Goal: Task Accomplishment & Management: Complete application form

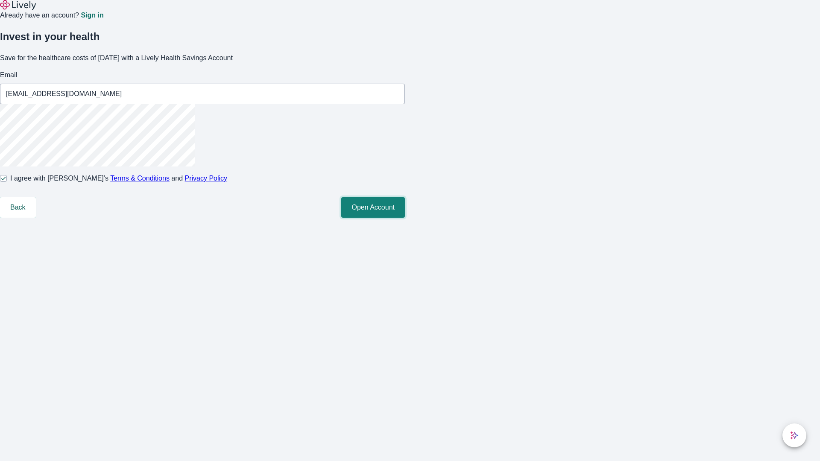
click at [405, 218] on button "Open Account" at bounding box center [373, 207] width 64 height 21
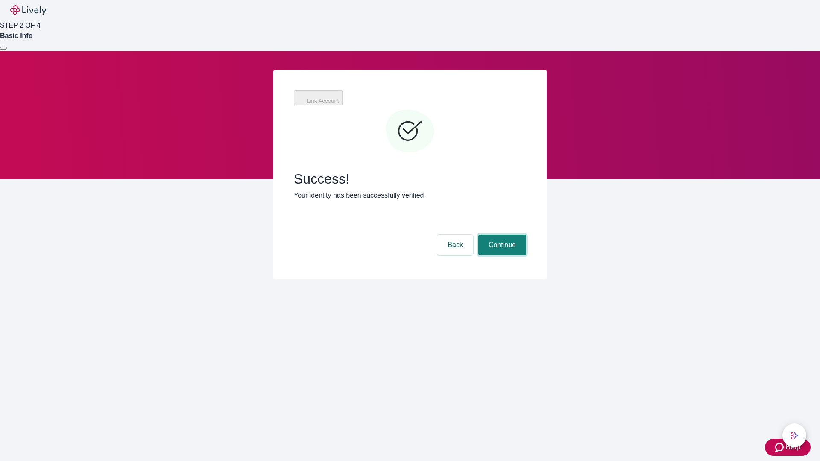
click at [501, 235] on button "Continue" at bounding box center [502, 245] width 48 height 21
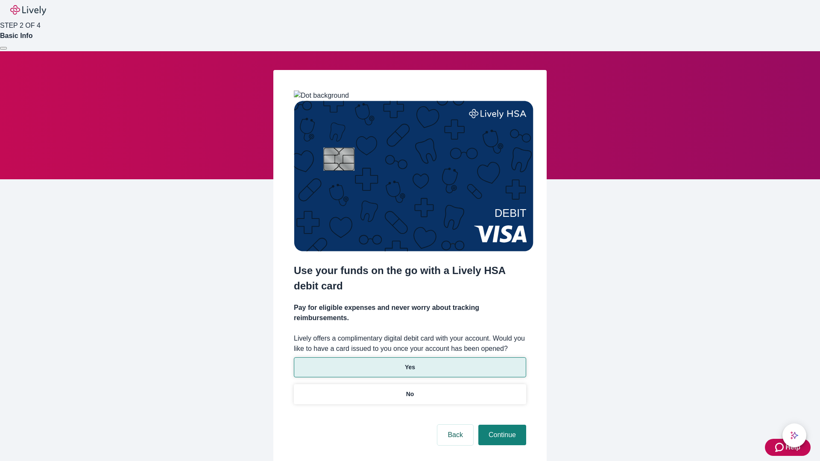
click at [410, 363] on p "Yes" at bounding box center [410, 367] width 10 height 9
click at [501, 425] on button "Continue" at bounding box center [502, 435] width 48 height 21
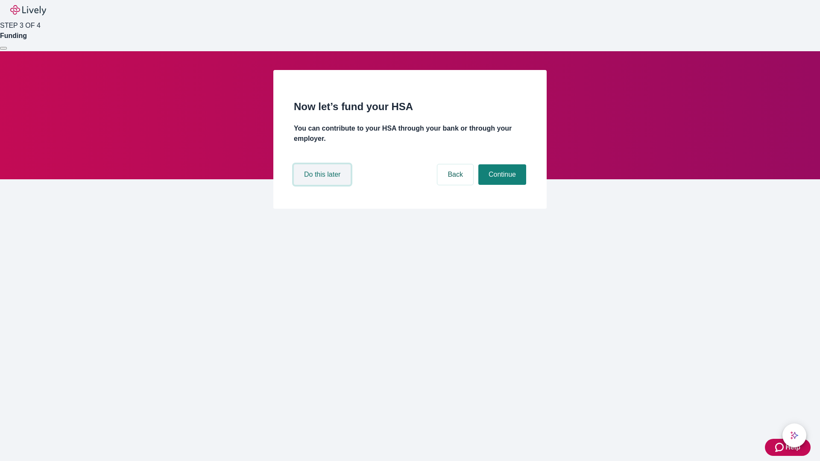
click at [323, 185] on button "Do this later" at bounding box center [322, 174] width 57 height 21
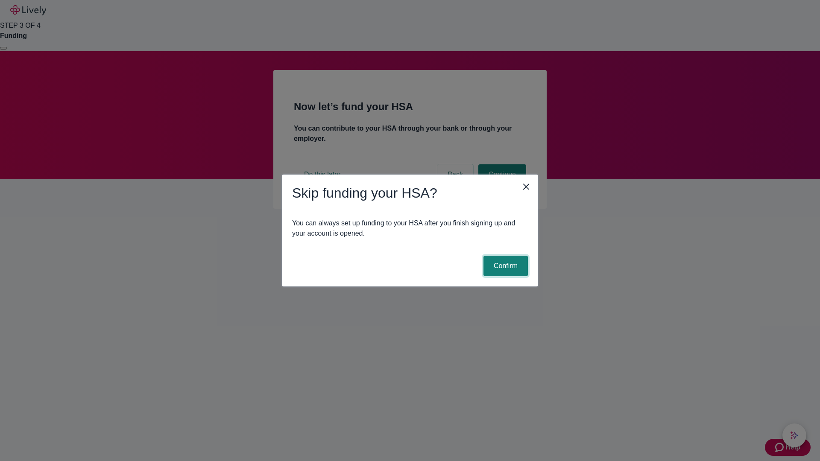
click at [505, 266] on button "Confirm" at bounding box center [506, 266] width 44 height 21
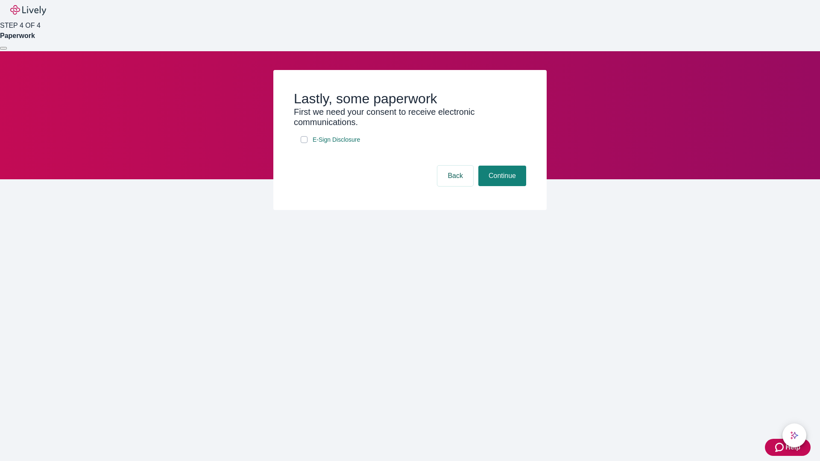
click at [304, 143] on input "E-Sign Disclosure" at bounding box center [304, 139] width 7 height 7
checkbox input "true"
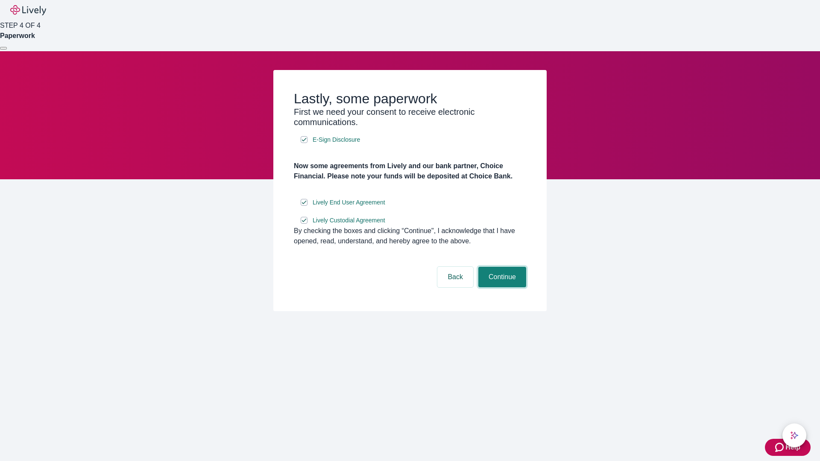
click at [501, 288] on button "Continue" at bounding box center [502, 277] width 48 height 21
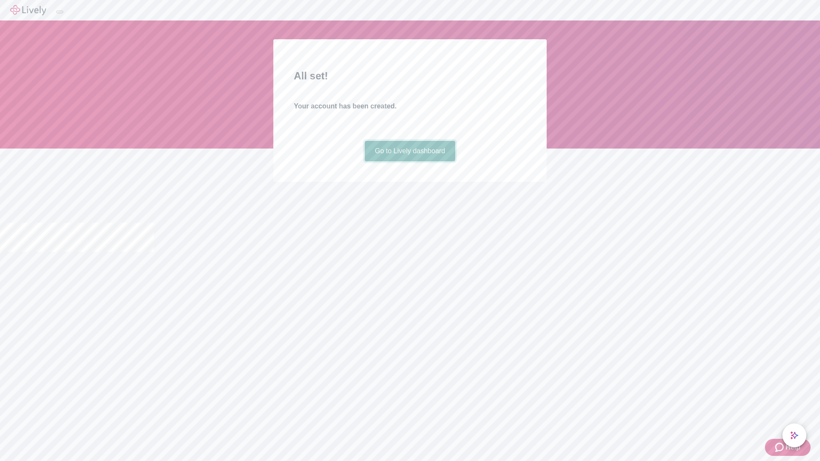
click at [410, 161] on link "Go to Lively dashboard" at bounding box center [410, 151] width 91 height 21
